Goal: Find specific page/section: Find specific page/section

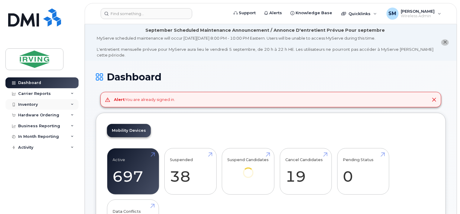
click at [34, 106] on div "Inventory" at bounding box center [28, 104] width 20 height 5
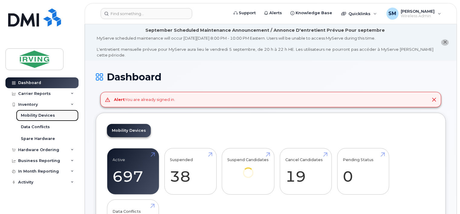
click at [31, 113] on div "Mobility Devices" at bounding box center [38, 115] width 34 height 5
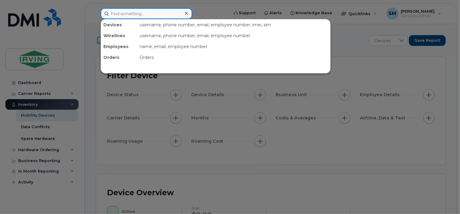
click at [118, 14] on input at bounding box center [146, 13] width 91 height 11
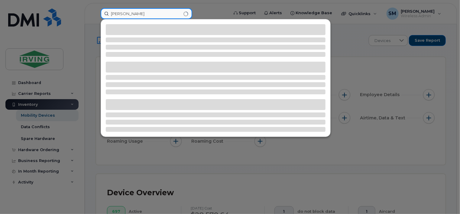
type input "[PERSON_NAME]"
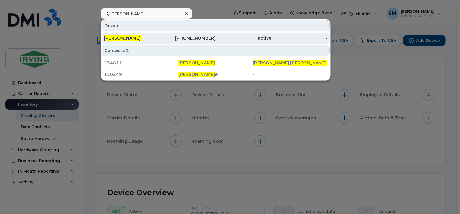
click at [115, 40] on span "[PERSON_NAME]" at bounding box center [122, 37] width 37 height 5
